Goal: Task Accomplishment & Management: Complete application form

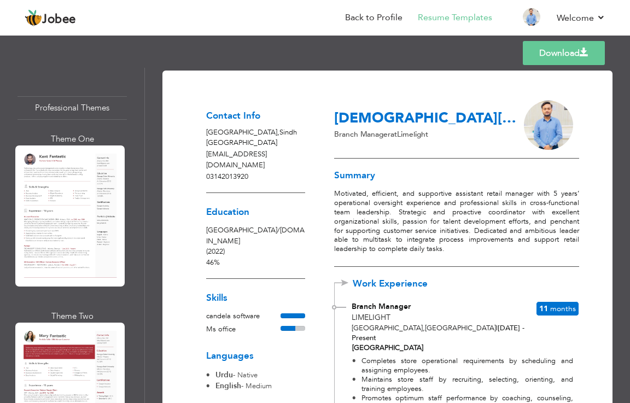
scroll to position [838, 0]
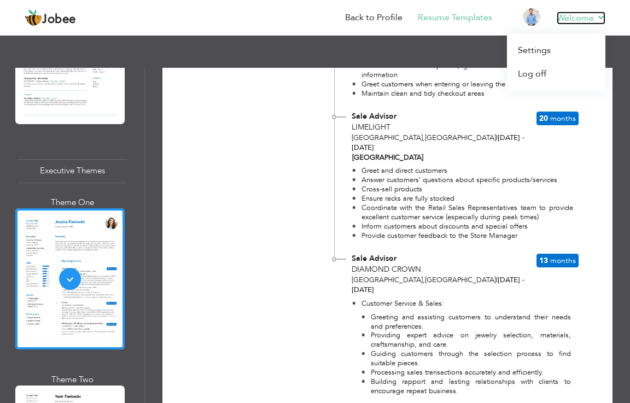
click at [568, 22] on link "Welcome" at bounding box center [580, 17] width 49 height 13
click at [569, 22] on link "Welcome" at bounding box center [580, 17] width 49 height 13
click at [541, 74] on link "Log off" at bounding box center [556, 74] width 98 height 24
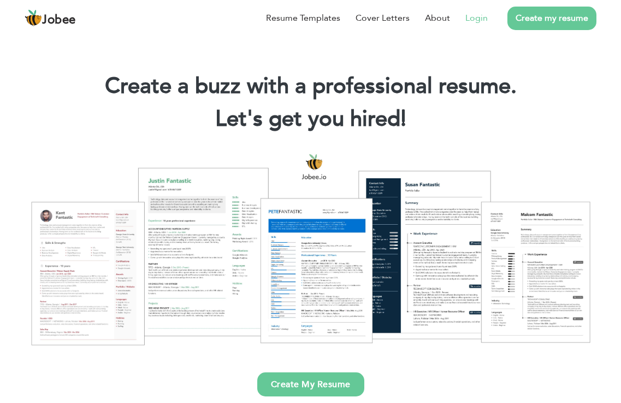
click at [471, 22] on link "Login" at bounding box center [477, 17] width 22 height 13
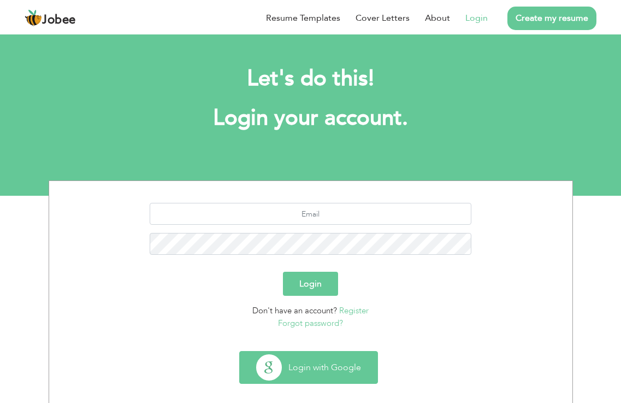
click at [304, 361] on button "Login with Google" at bounding box center [309, 367] width 138 height 32
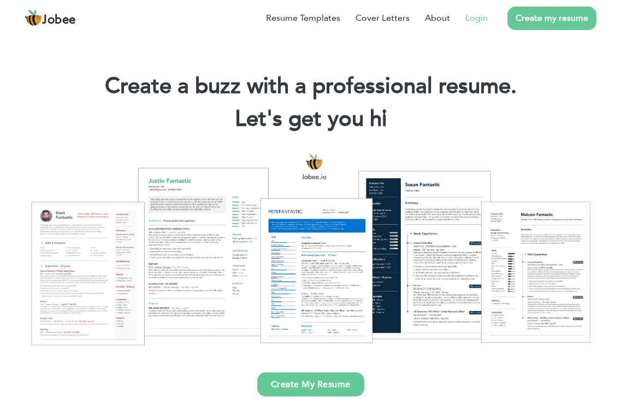
click at [485, 18] on link "Login" at bounding box center [477, 17] width 22 height 13
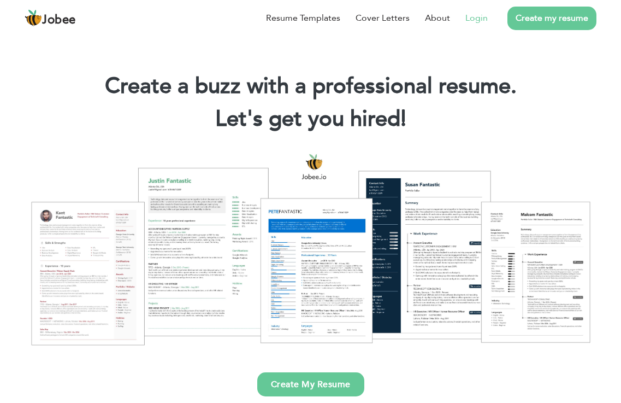
click at [485, 18] on link "Login" at bounding box center [477, 17] width 22 height 13
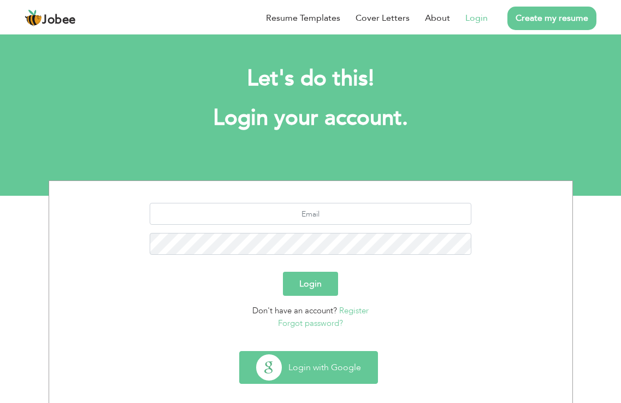
click at [305, 368] on button "Login with Google" at bounding box center [309, 367] width 138 height 32
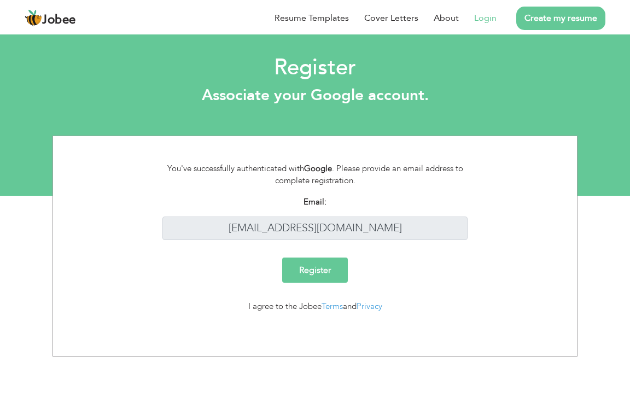
click at [322, 276] on input "Register" at bounding box center [315, 269] width 66 height 25
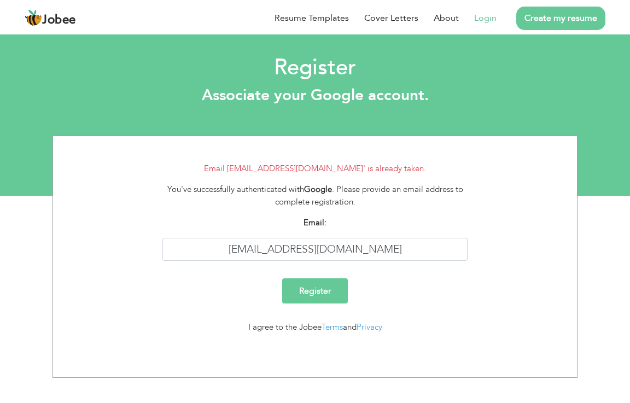
click at [573, 21] on link "Create my resume" at bounding box center [560, 19] width 89 height 24
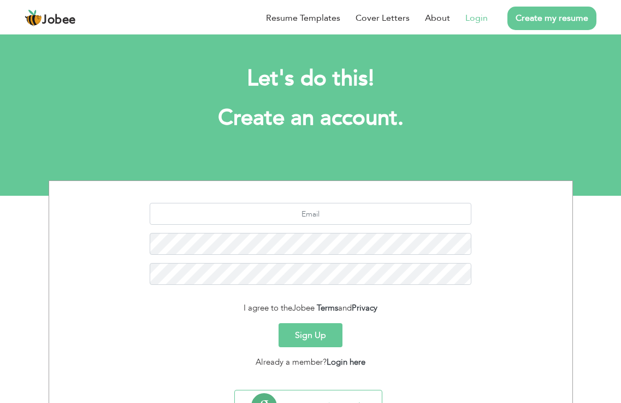
click at [481, 20] on link "Login" at bounding box center [477, 17] width 22 height 13
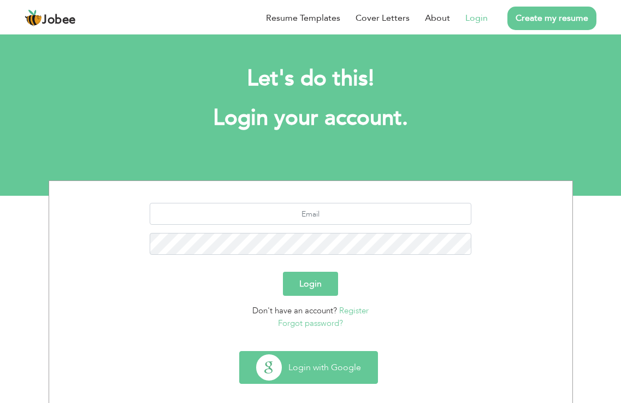
click at [321, 371] on button "Login with Google" at bounding box center [309, 367] width 138 height 32
